Goal: Transaction & Acquisition: Purchase product/service

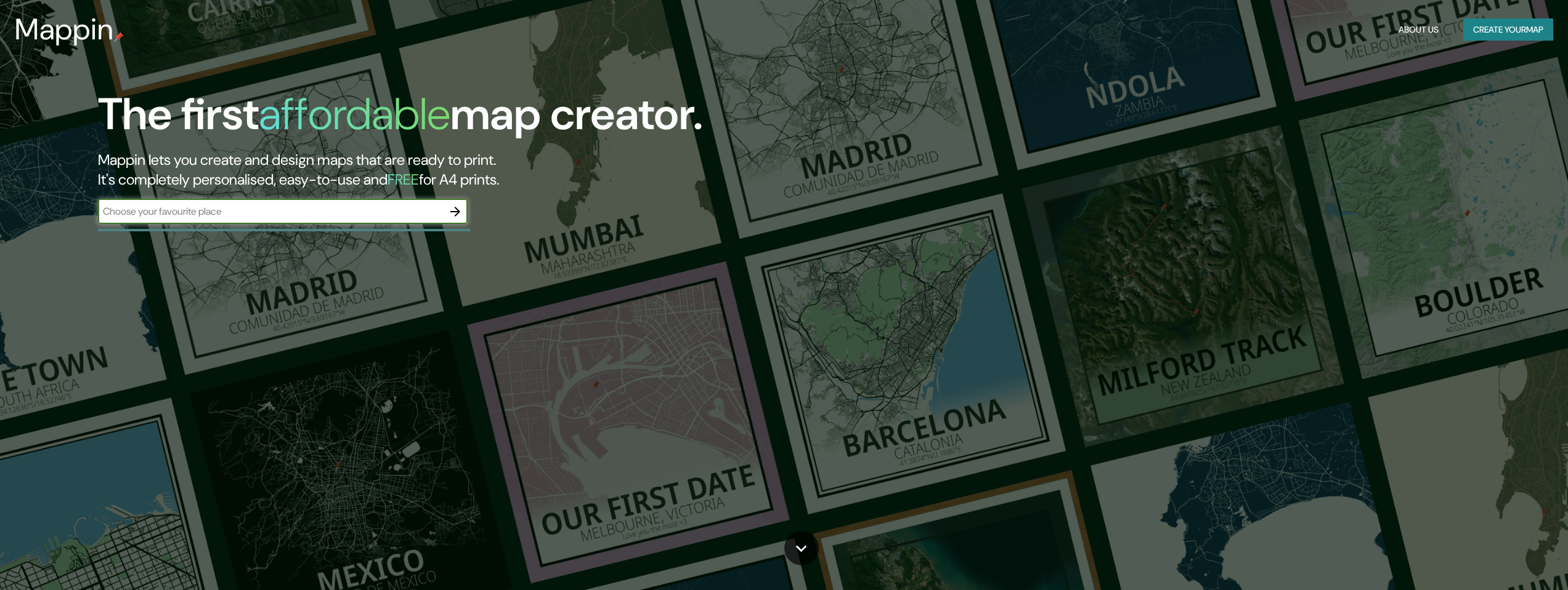
click at [293, 211] on input "text" at bounding box center [271, 211] width 345 height 14
click at [459, 211] on icon "button" at bounding box center [455, 211] width 10 height 10
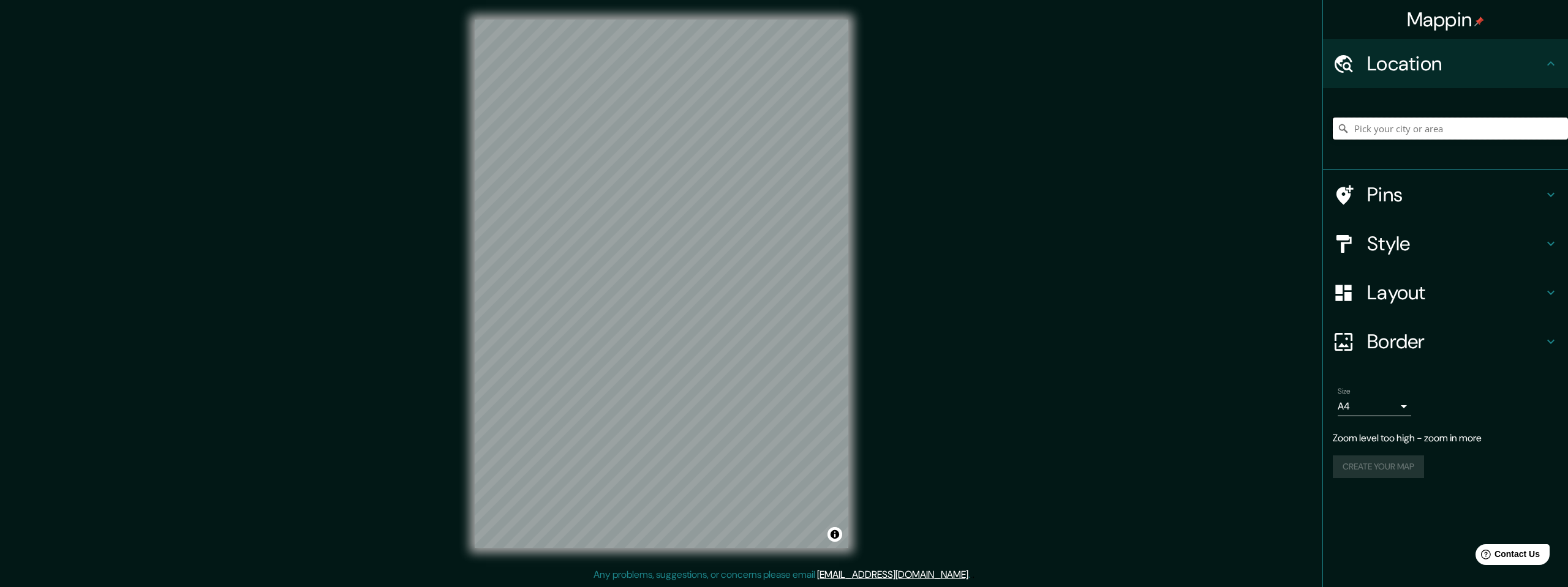
click at [1448, 130] on input "Pick your city or area" at bounding box center [1450, 129] width 235 height 22
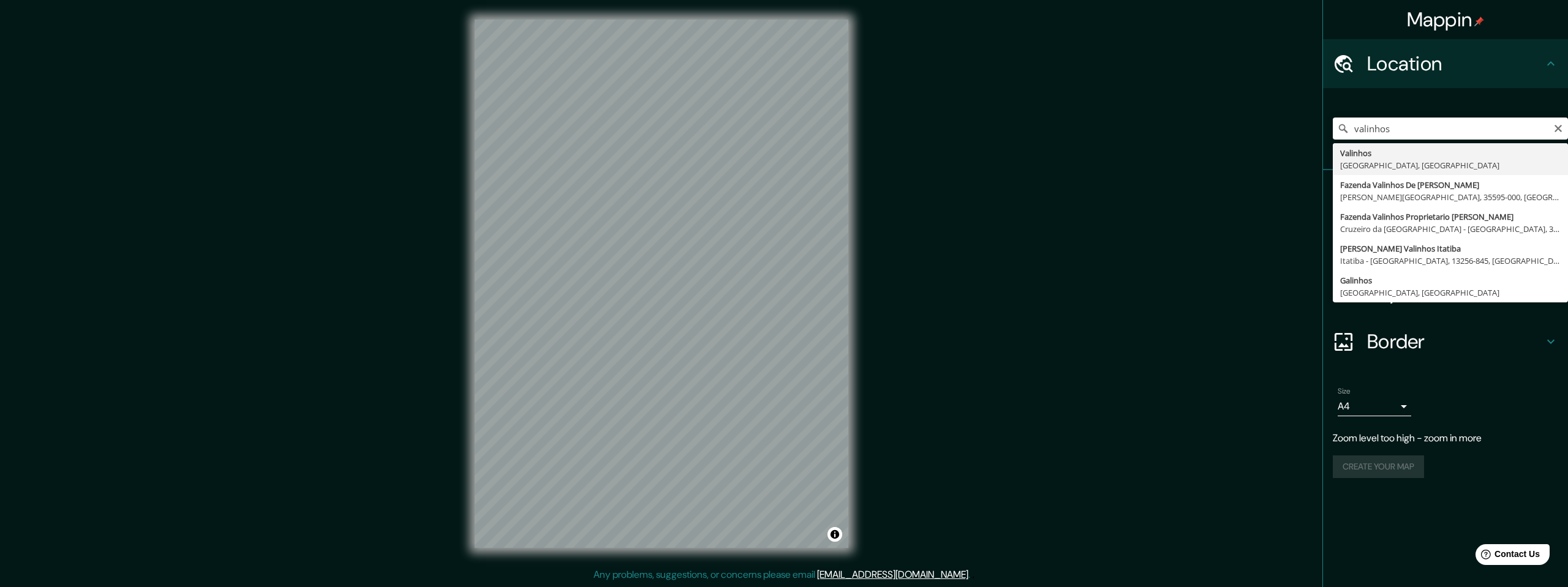
type input "Valinhos, [GEOGRAPHIC_DATA], [GEOGRAPHIC_DATA]"
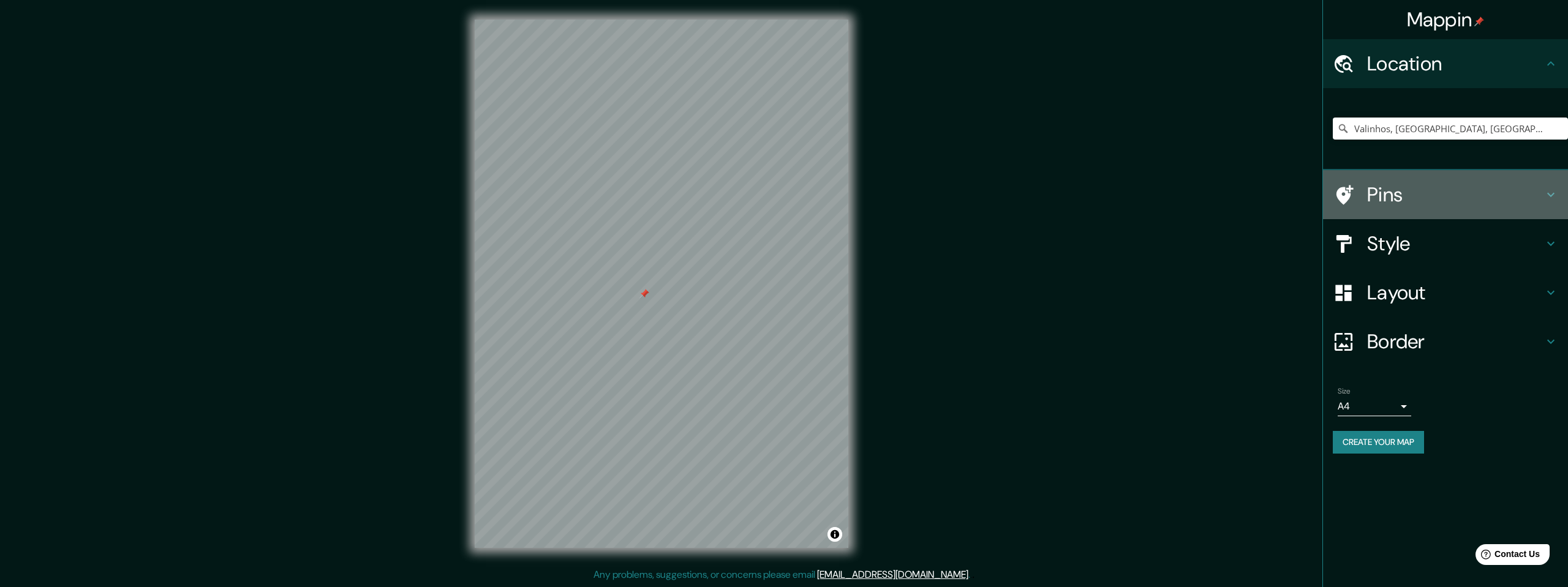
click at [1444, 196] on h4 "Pins" at bounding box center [1455, 195] width 176 height 25
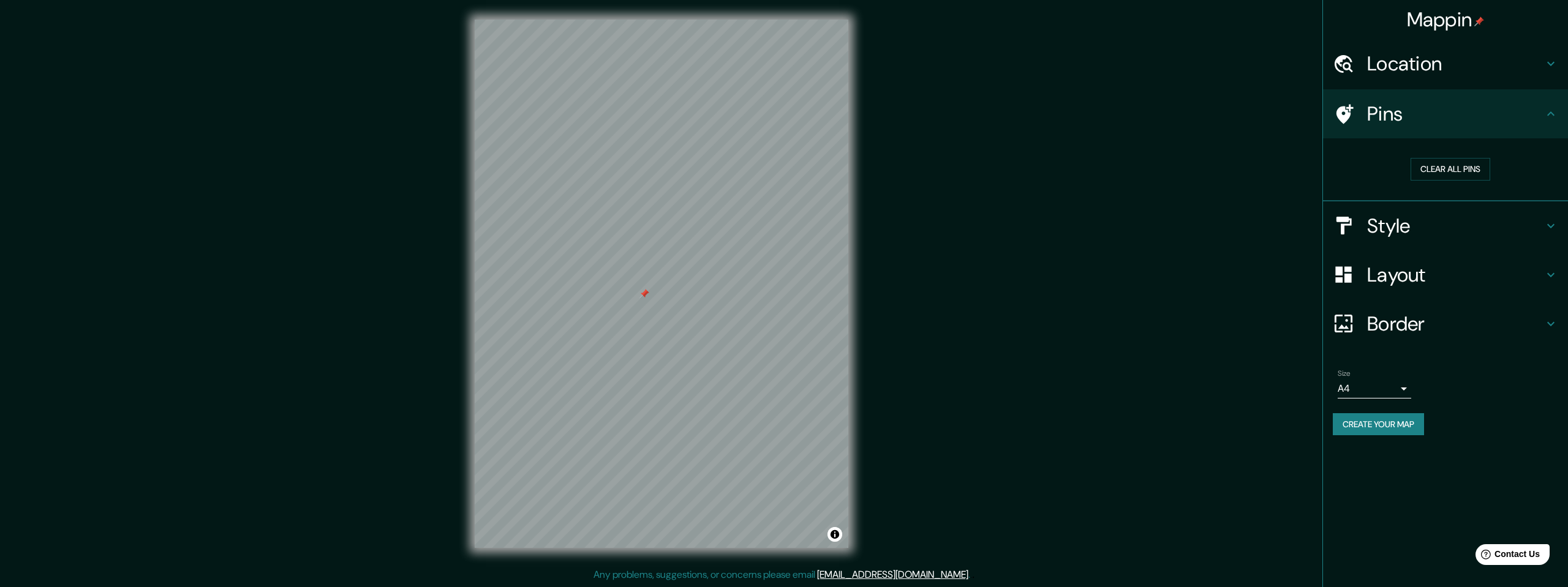
click at [1449, 77] on div "Location" at bounding box center [1445, 64] width 245 height 49
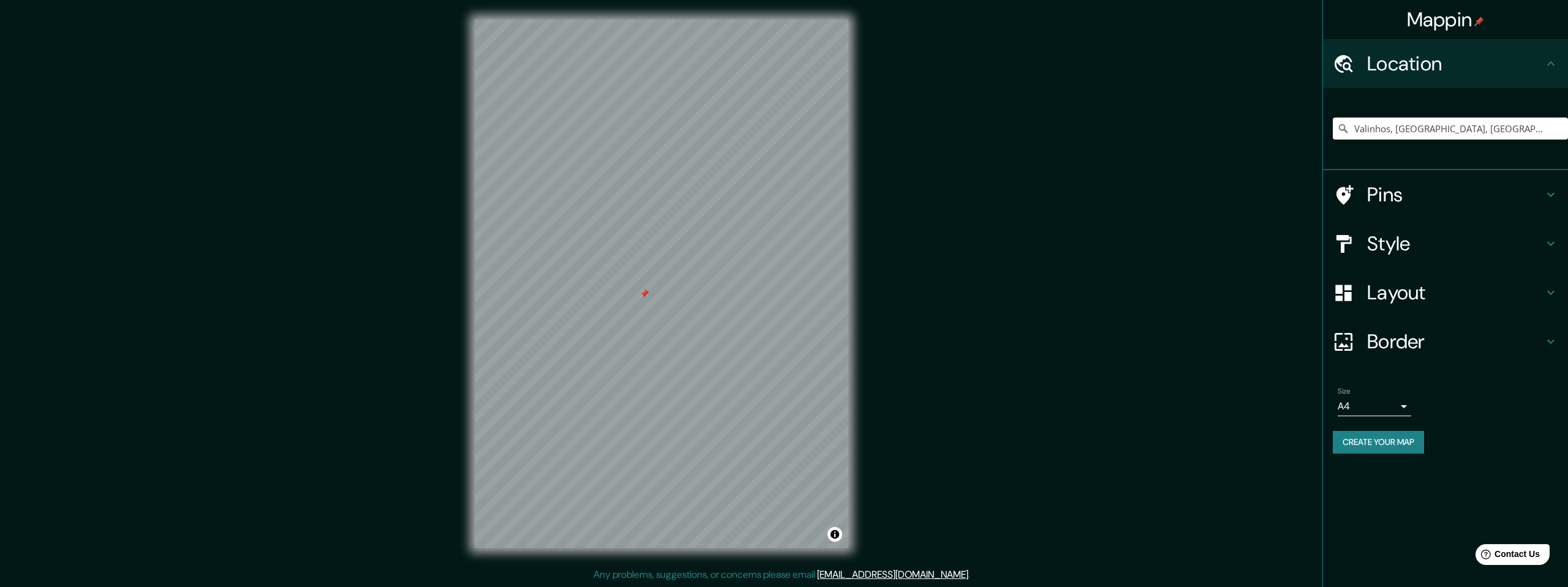
click at [1449, 78] on div "Location" at bounding box center [1445, 64] width 245 height 49
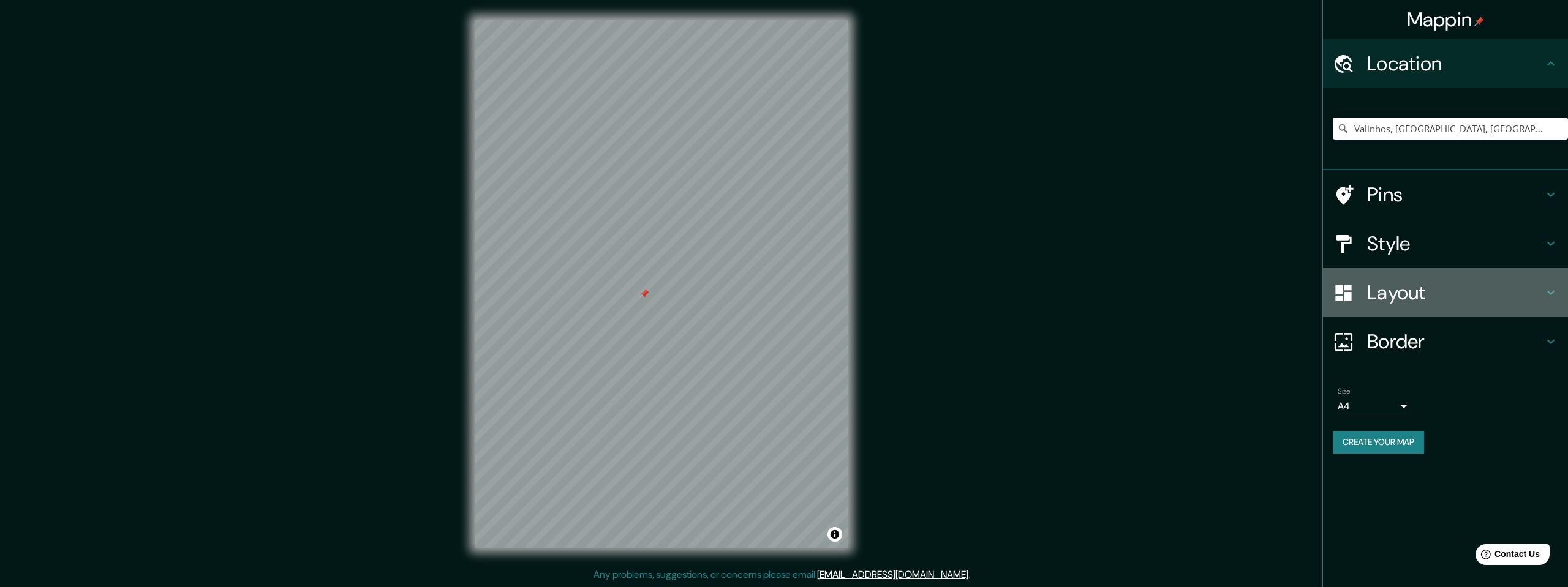
click at [1415, 268] on ul "Location [GEOGRAPHIC_DATA], [GEOGRAPHIC_DATA], [GEOGRAPHIC_DATA] Pins Style Lay…" at bounding box center [1445, 254] width 245 height 429
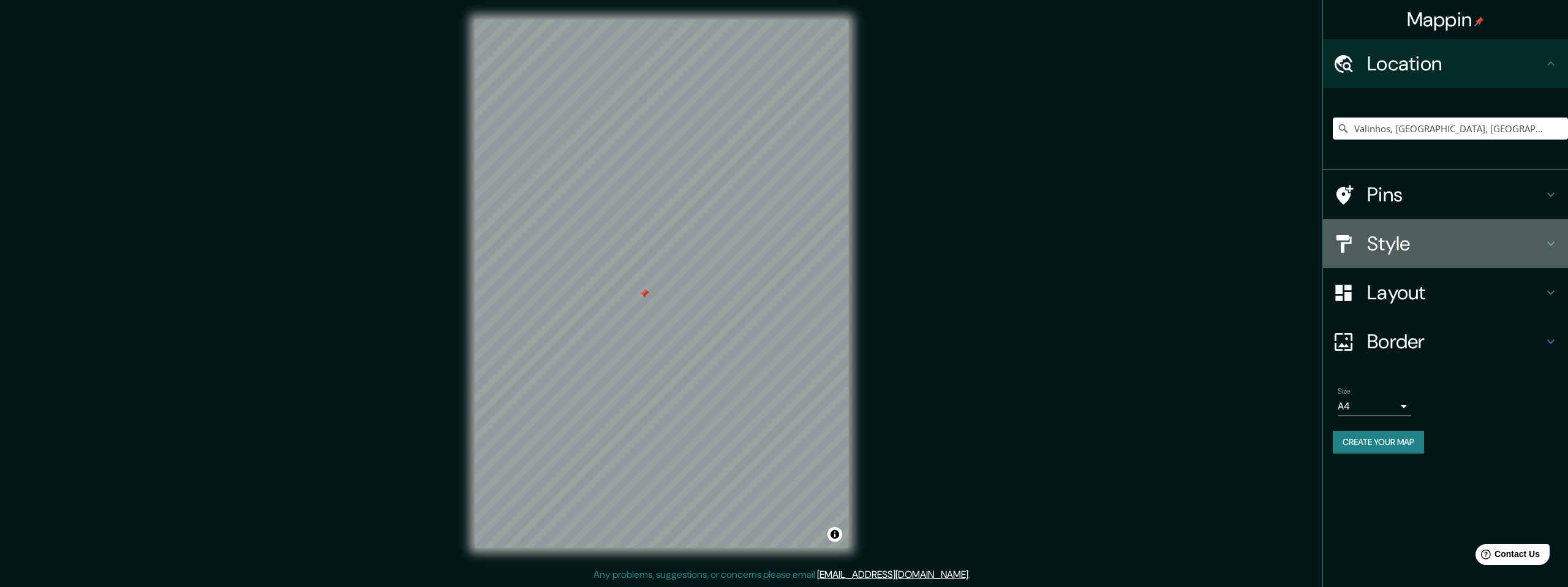
click at [1411, 257] on div "Style" at bounding box center [1445, 244] width 245 height 49
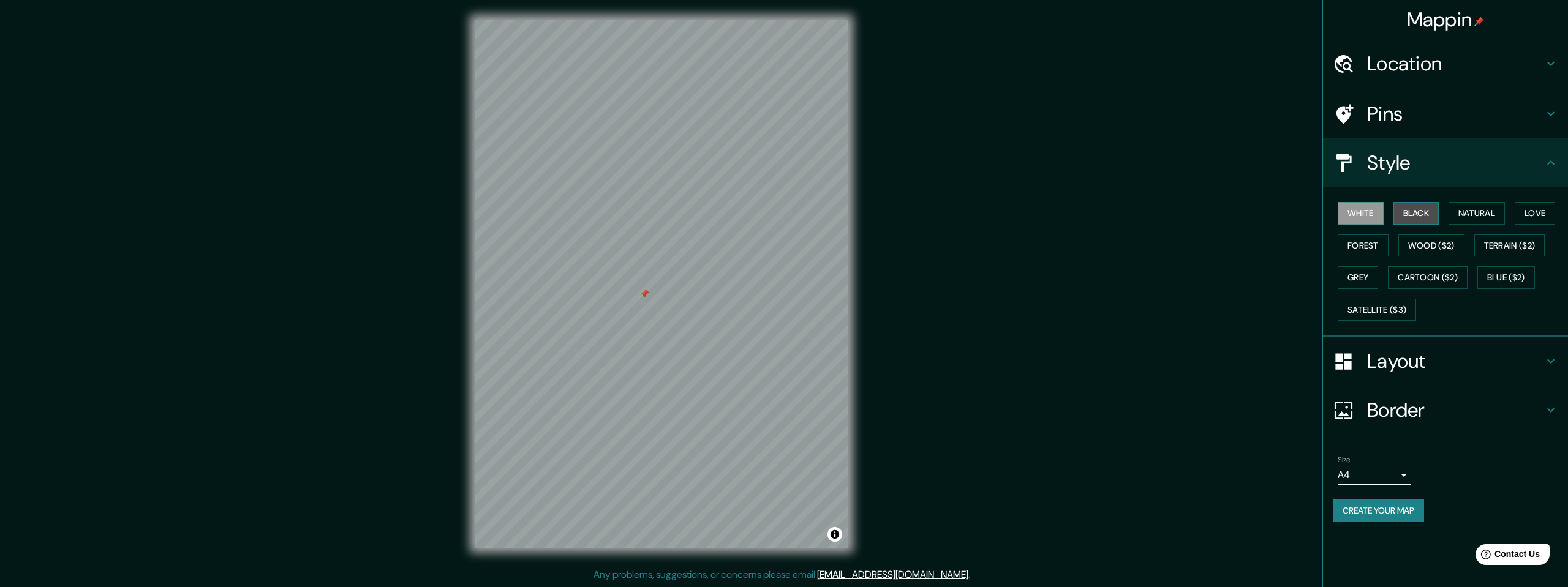
click at [1415, 216] on button "Black" at bounding box center [1416, 213] width 46 height 22
click at [1475, 215] on button "Natural" at bounding box center [1477, 213] width 57 height 22
click at [1535, 216] on button "Love" at bounding box center [1535, 213] width 40 height 22
click at [1362, 249] on button "Forest" at bounding box center [1363, 245] width 51 height 22
click at [1380, 224] on button "White" at bounding box center [1360, 213] width 46 height 22
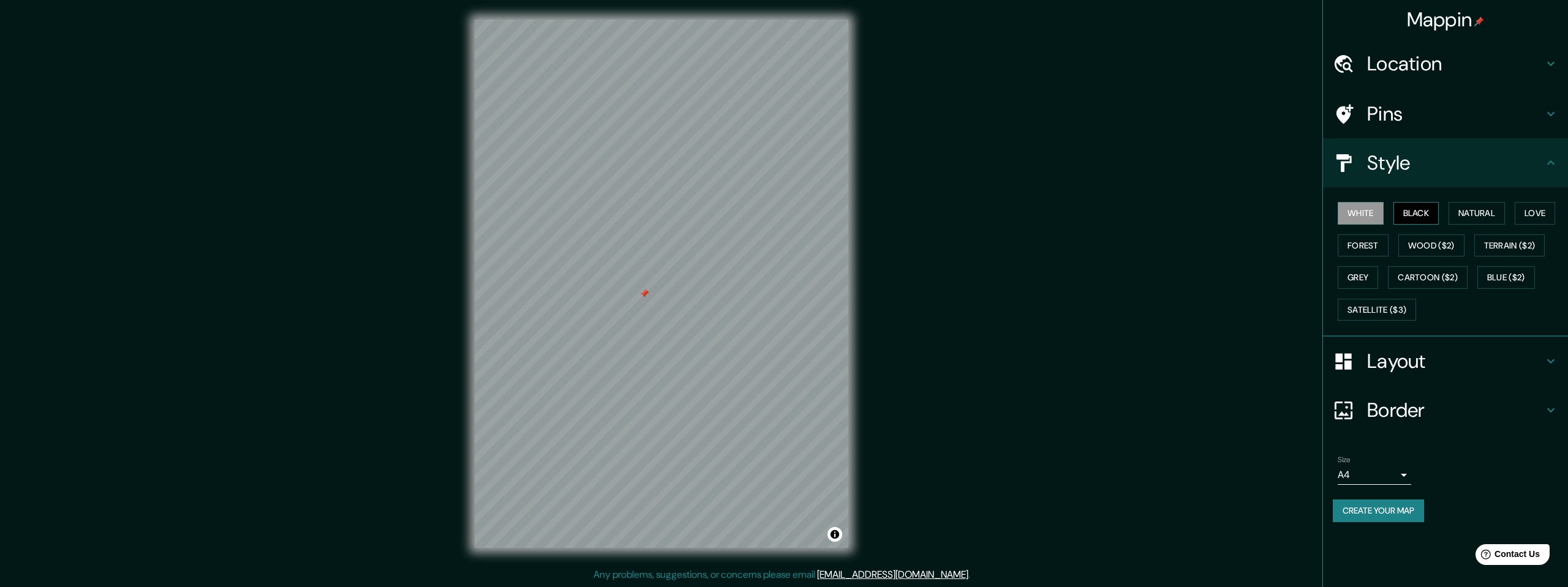
click at [1409, 212] on button "Black" at bounding box center [1416, 213] width 46 height 22
click at [1491, 212] on button "Natural" at bounding box center [1477, 213] width 57 height 22
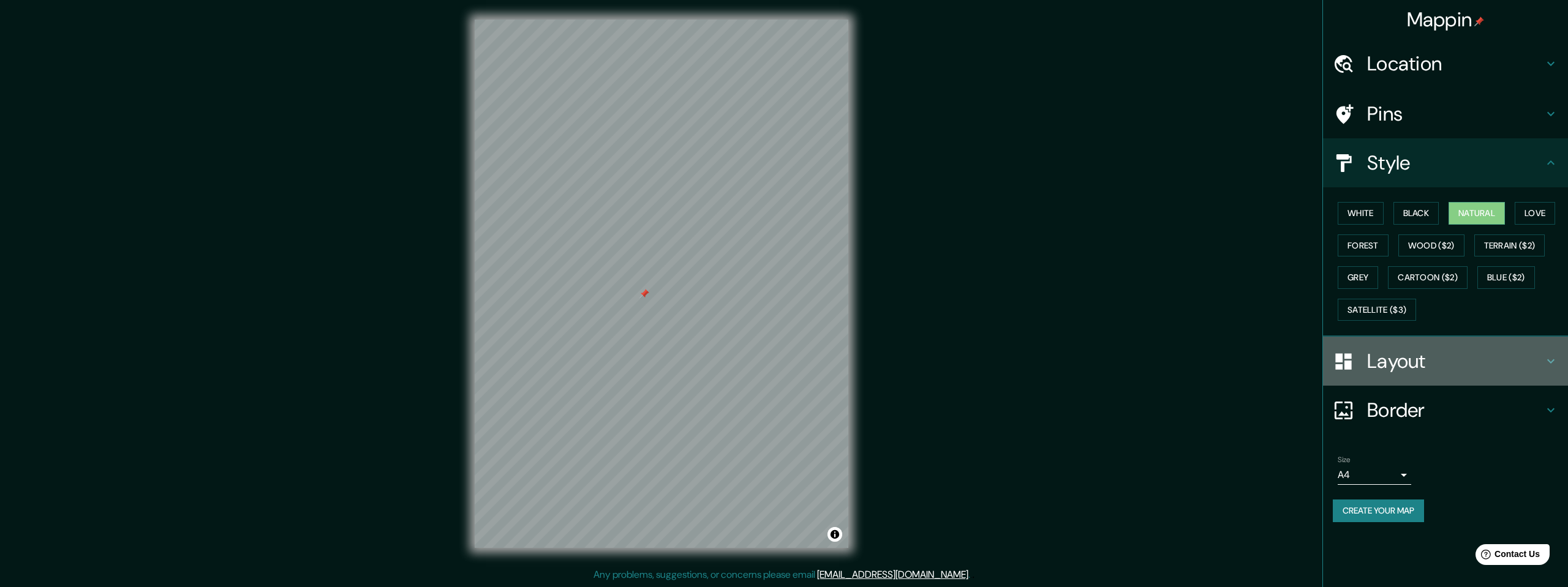
click at [1369, 364] on h4 "Layout" at bounding box center [1455, 362] width 176 height 25
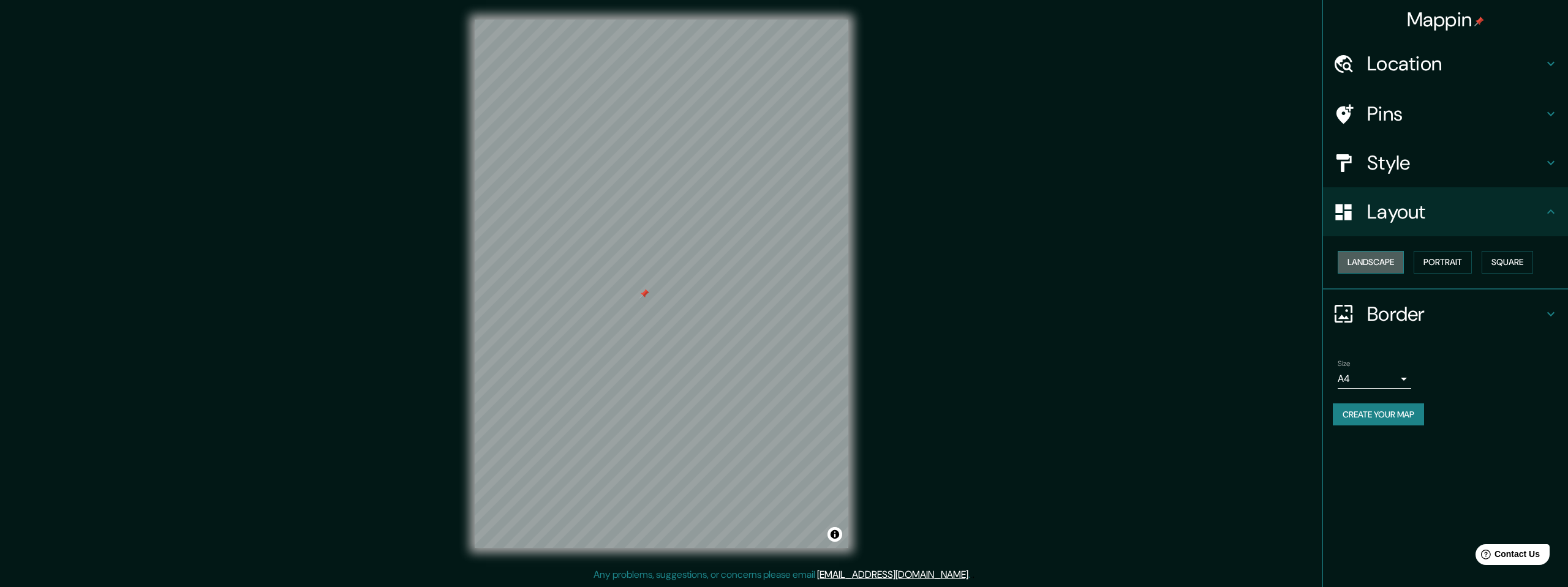
click at [1373, 266] on button "Landscape" at bounding box center [1370, 262] width 66 height 22
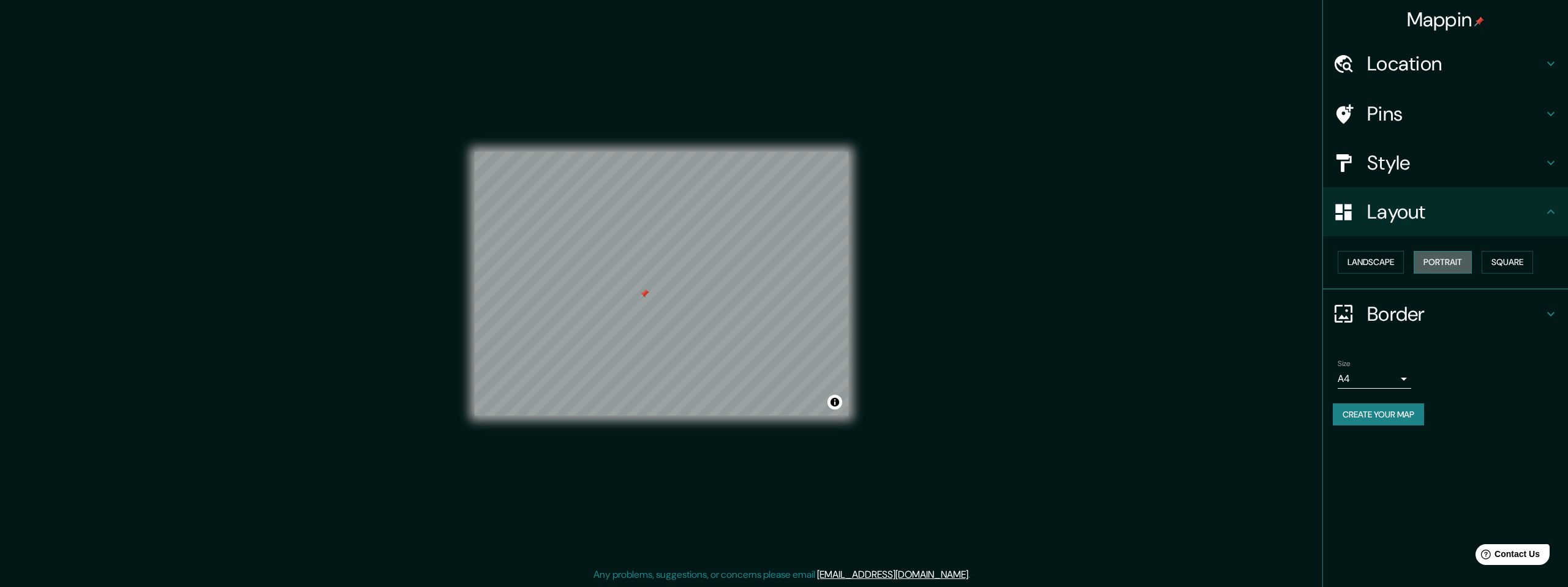
click at [1456, 255] on button "Portrait" at bounding box center [1443, 262] width 58 height 22
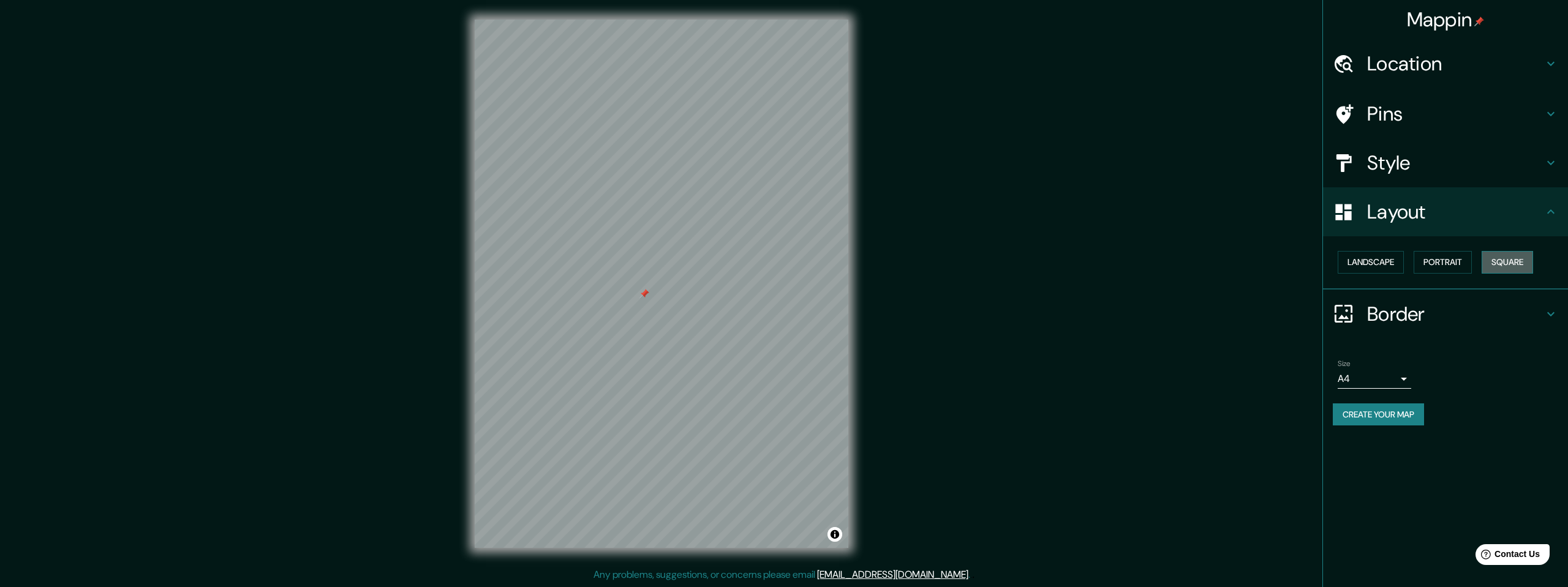
click at [1497, 262] on button "Square" at bounding box center [1507, 262] width 52 height 22
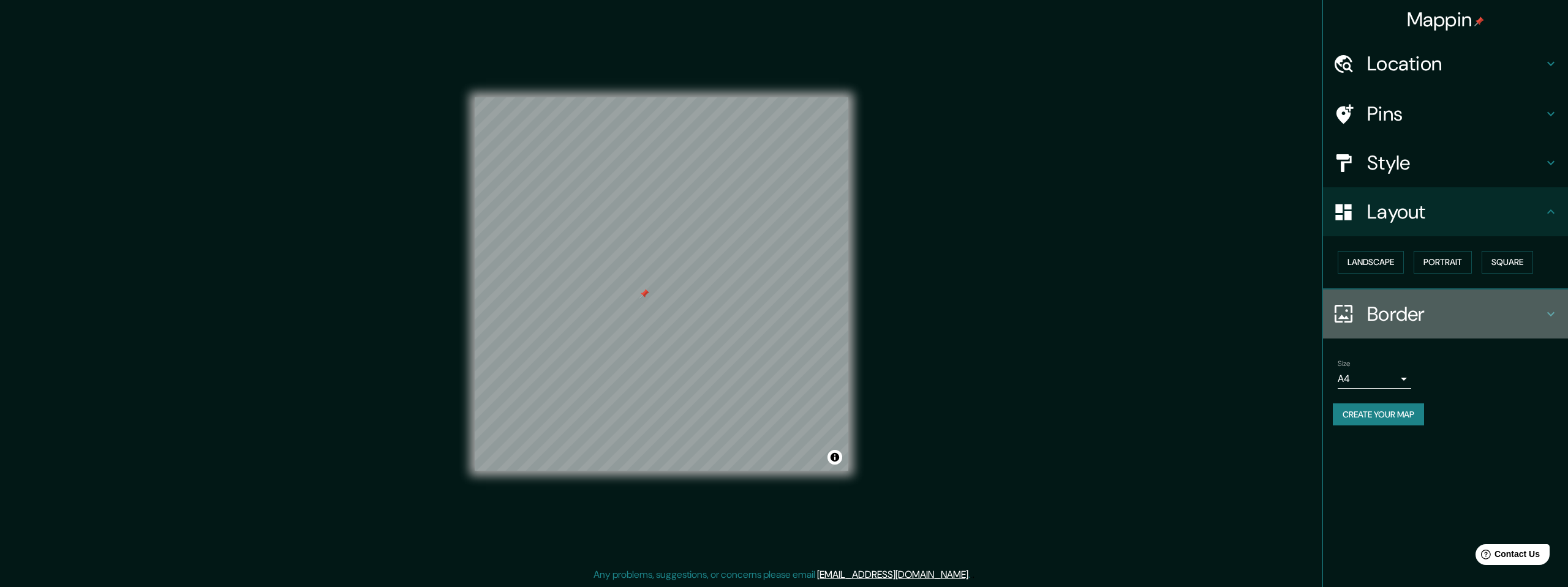
click at [1427, 311] on h4 "Border" at bounding box center [1455, 314] width 176 height 25
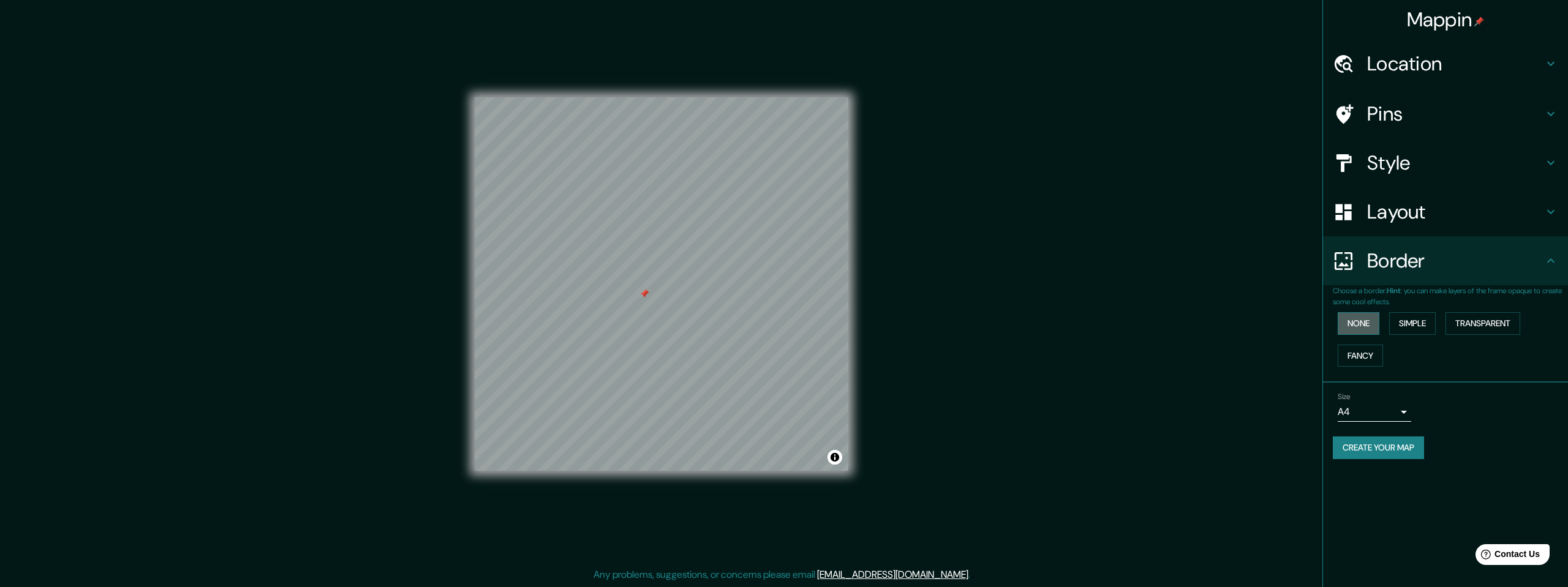
click at [1366, 328] on button "None" at bounding box center [1358, 323] width 42 height 22
click at [1416, 319] on button "Simple" at bounding box center [1413, 323] width 46 height 22
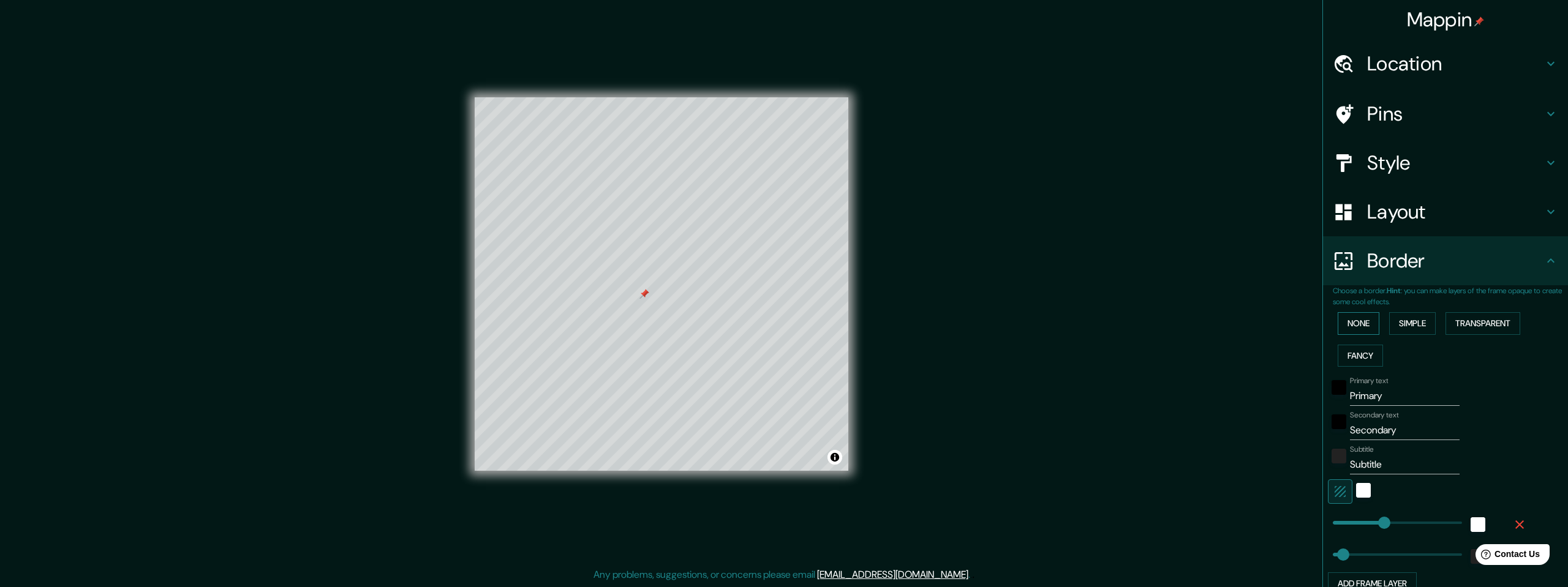
click at [1338, 328] on button "None" at bounding box center [1358, 323] width 42 height 22
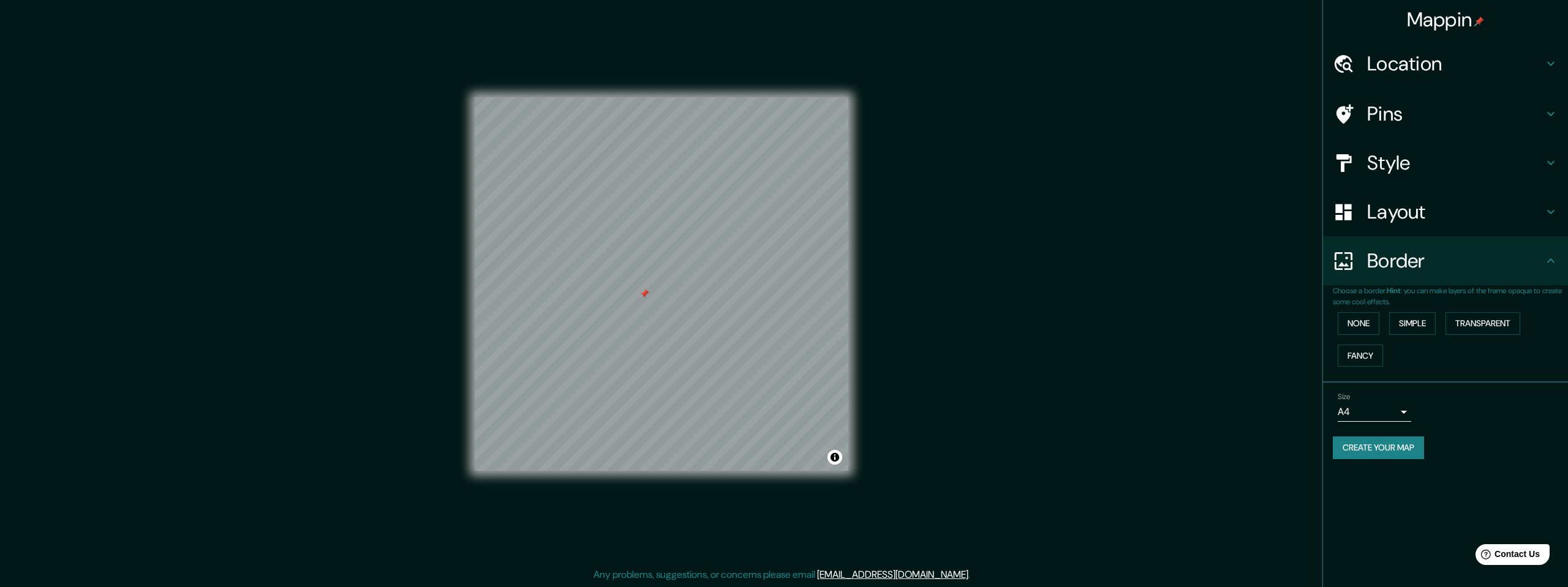
click at [1371, 411] on body "Mappin Location [GEOGRAPHIC_DATA], [GEOGRAPHIC_DATA], [GEOGRAPHIC_DATA] Pins St…" at bounding box center [784, 294] width 1568 height 587
click at [1355, 464] on li "A3" at bounding box center [1375, 460] width 74 height 22
type input "a4"
click at [1356, 456] on button "Create your map" at bounding box center [1379, 447] width 91 height 22
click at [1390, 452] on button "Create your map" at bounding box center [1379, 447] width 91 height 22
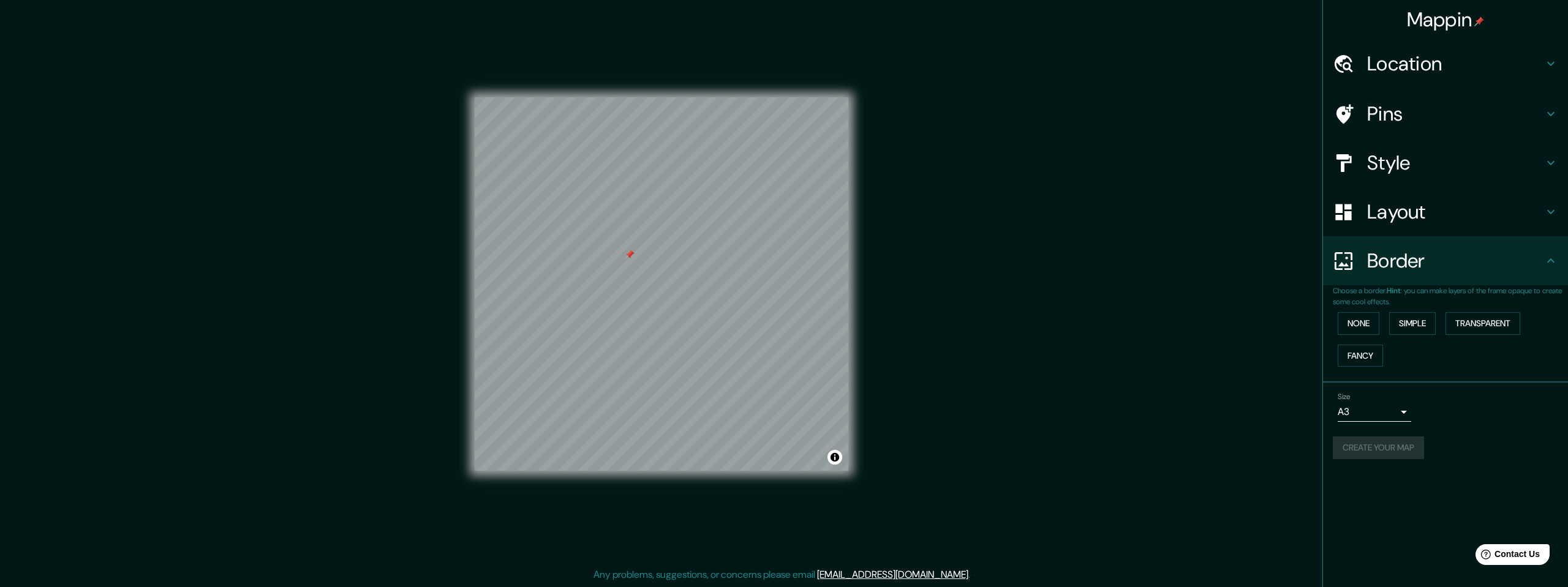
click at [1428, 206] on h4 "Layout" at bounding box center [1455, 212] width 176 height 25
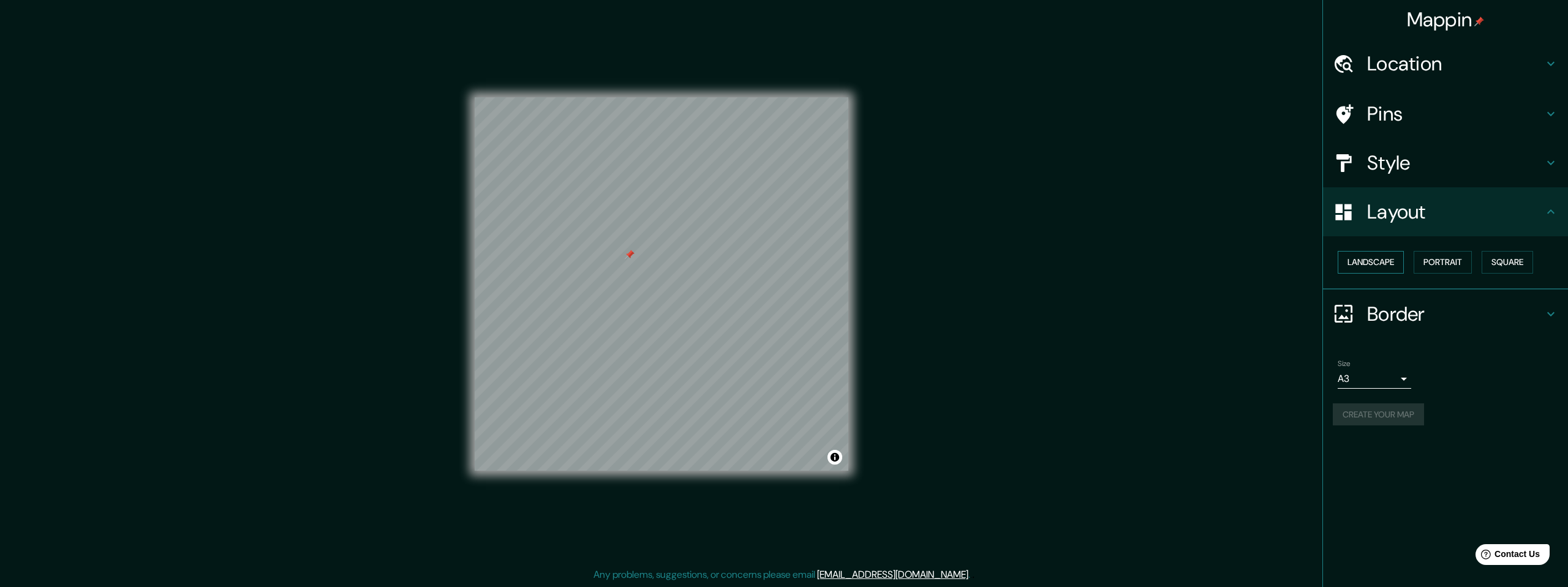
click at [1378, 264] on button "Landscape" at bounding box center [1370, 262] width 66 height 22
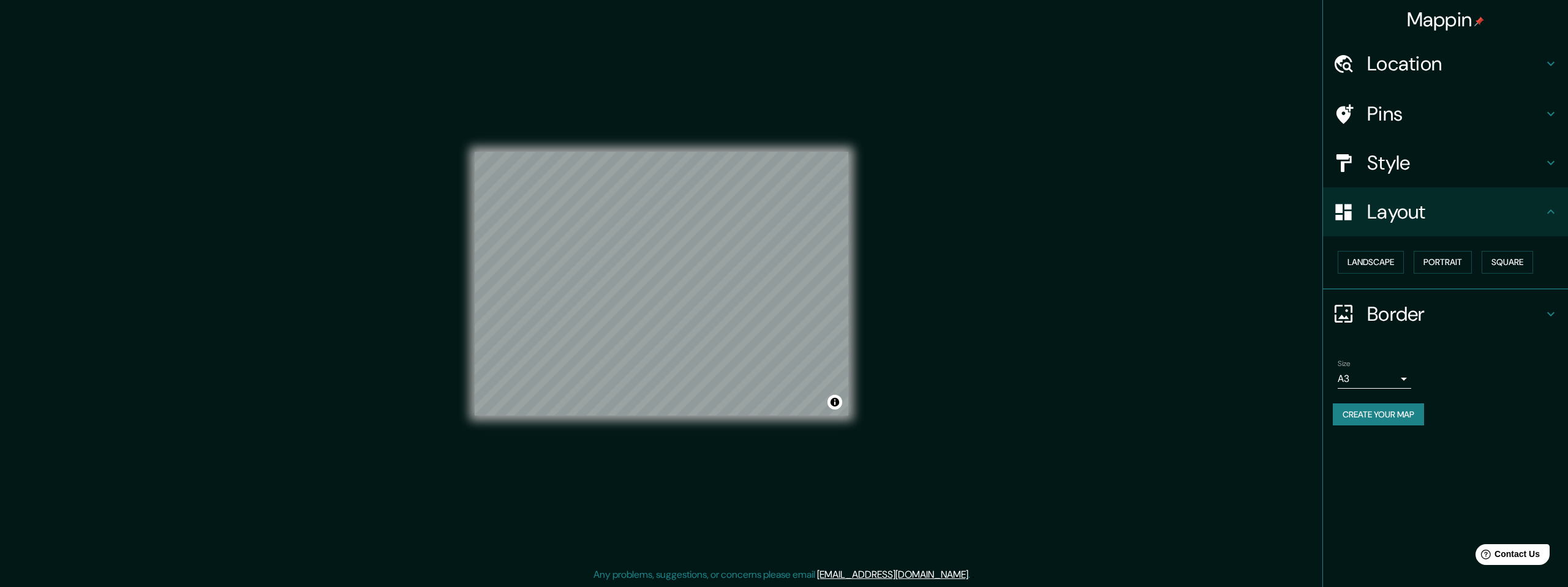
click at [1233, 428] on div "Mappin Location [GEOGRAPHIC_DATA], [GEOGRAPHIC_DATA], [GEOGRAPHIC_DATA] Pins St…" at bounding box center [784, 294] width 1568 height 587
click at [1402, 420] on button "Create your map" at bounding box center [1379, 415] width 91 height 22
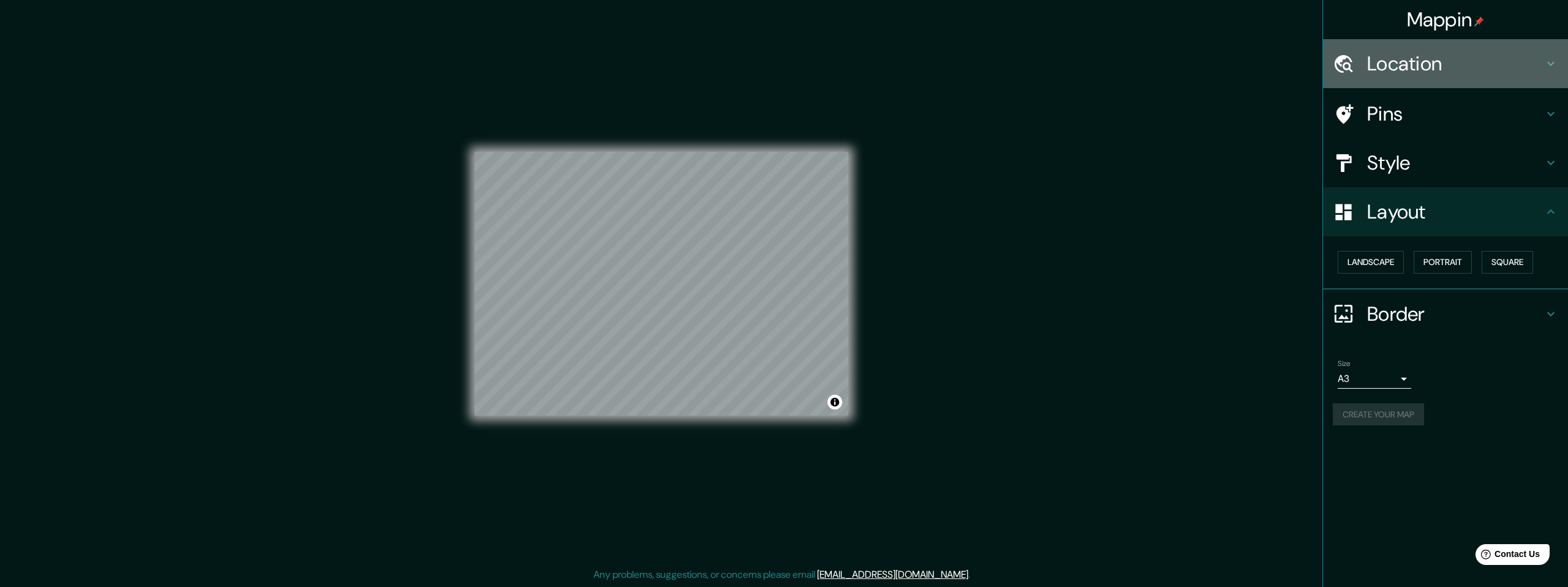
click at [1444, 72] on h4 "Location" at bounding box center [1455, 64] width 176 height 25
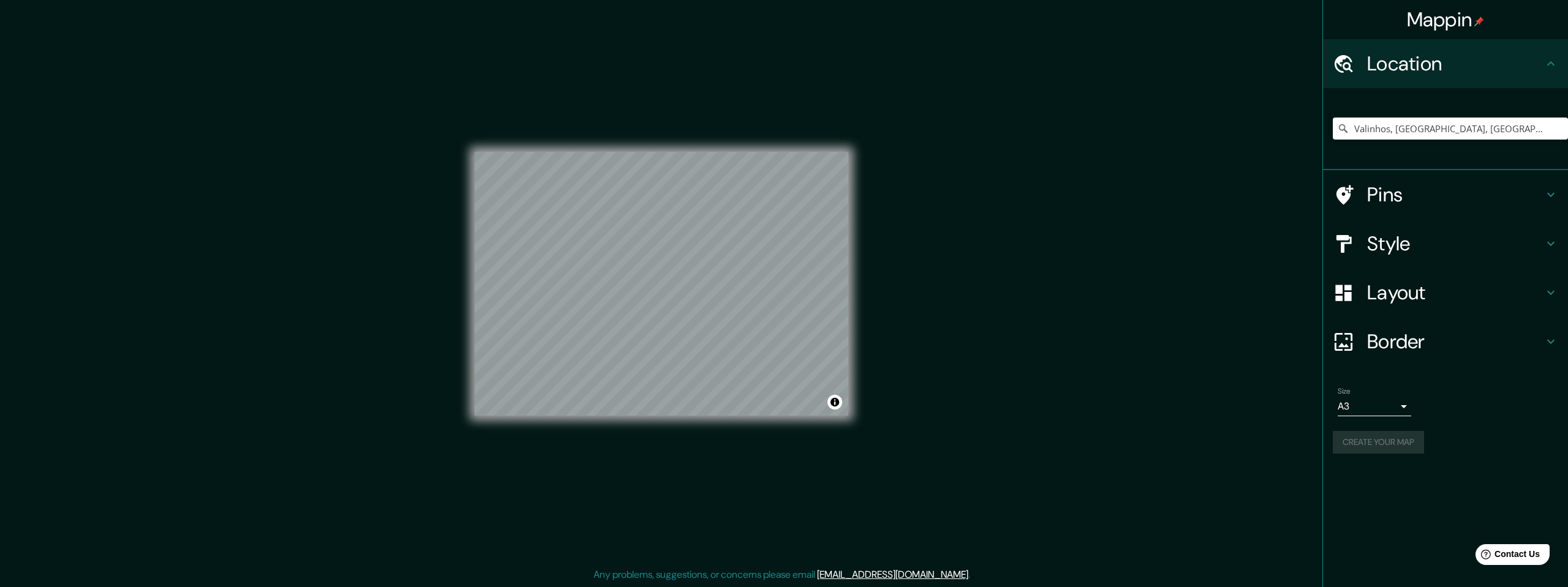
click at [1400, 192] on h4 "Pins" at bounding box center [1455, 195] width 176 height 25
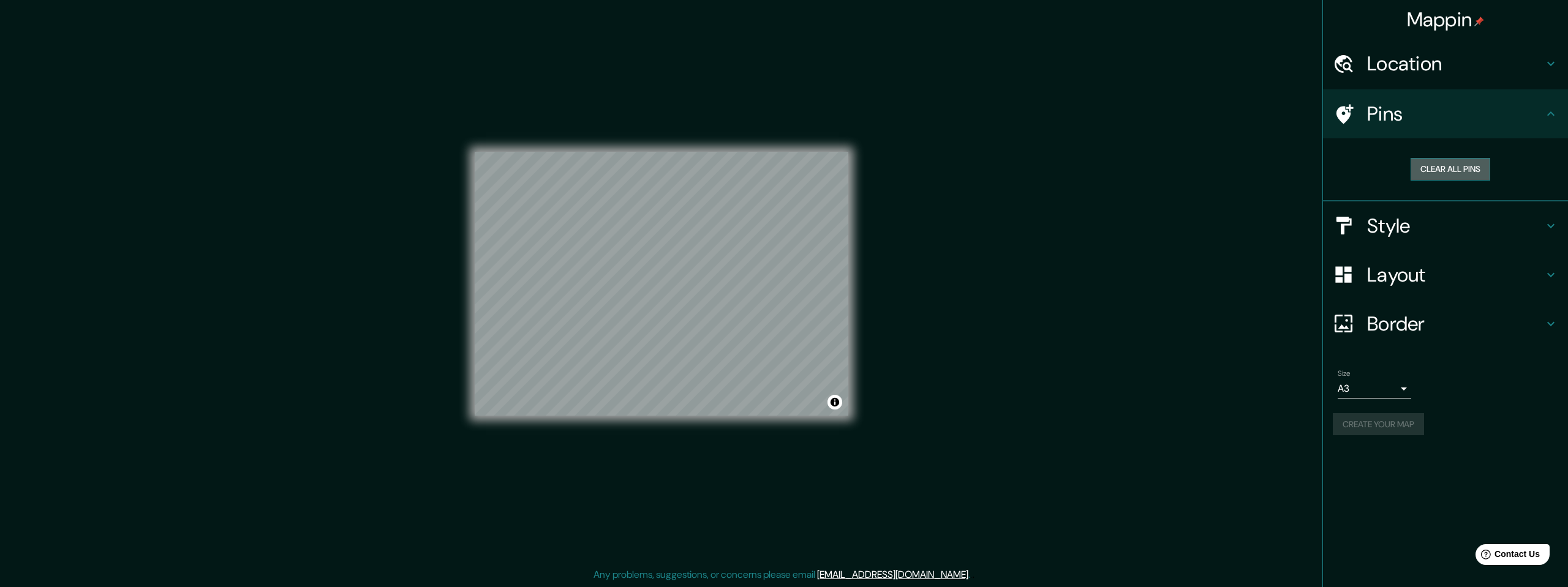
click at [1421, 170] on button "Clear all pins" at bounding box center [1450, 169] width 80 height 22
drag, startPoint x: 621, startPoint y: 204, endPoint x: 636, endPoint y: 204, distance: 15.0
click at [636, 204] on div at bounding box center [634, 202] width 10 height 10
click at [1428, 450] on div "Mappin Location [GEOGRAPHIC_DATA], [GEOGRAPHIC_DATA], [GEOGRAPHIC_DATA] Pins Cl…" at bounding box center [1445, 294] width 246 height 587
click at [1413, 417] on div "Create your map" at bounding box center [1445, 424] width 225 height 22
